Goal: Task Accomplishment & Management: Use online tool/utility

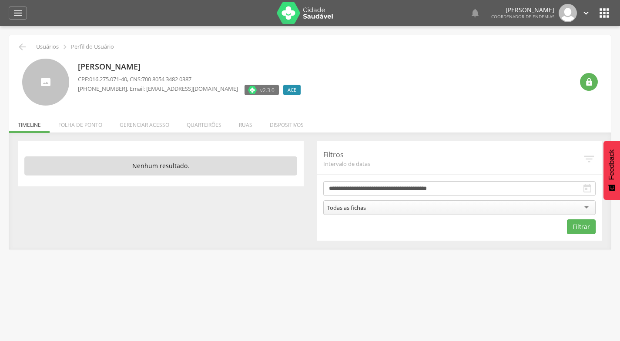
click at [202, 122] on li "Quarteirões" at bounding box center [204, 123] width 52 height 20
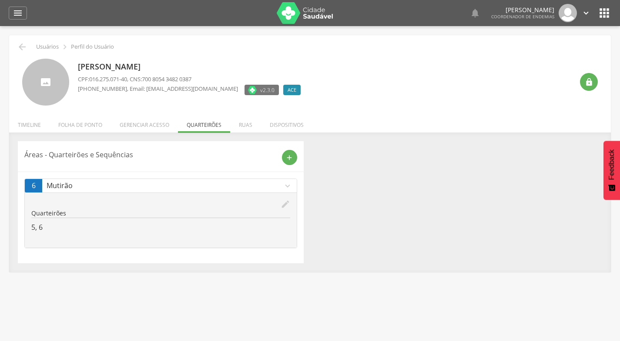
click at [287, 184] on icon "expand_more" at bounding box center [288, 186] width 10 height 10
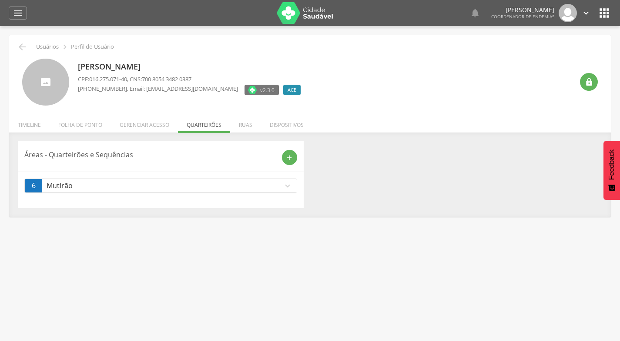
click at [287, 184] on icon "expand_more" at bounding box center [288, 186] width 10 height 10
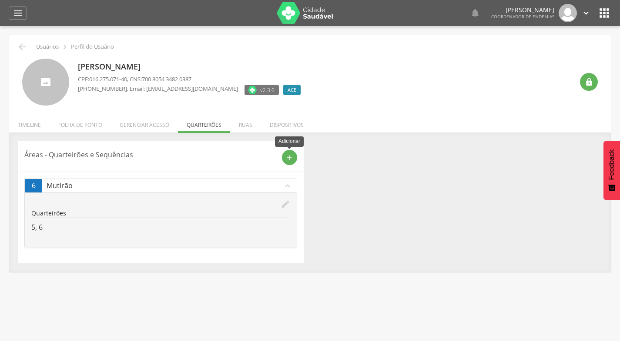
click at [290, 156] on icon "add" at bounding box center [289, 158] width 8 height 8
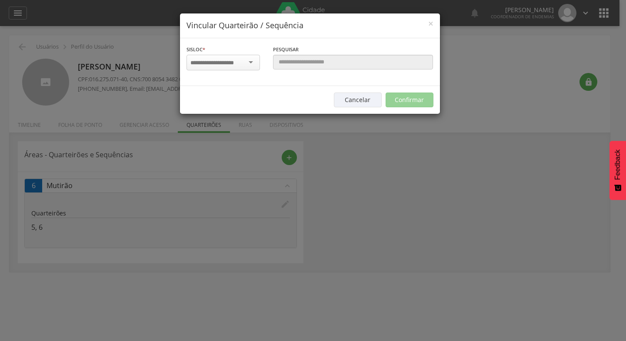
click at [250, 62] on div at bounding box center [223, 63] width 73 height 16
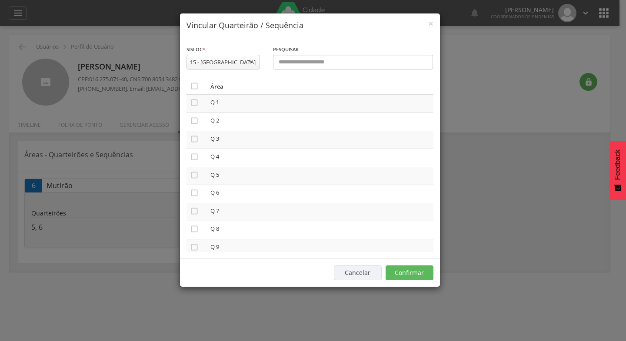
click at [192, 86] on icon "" at bounding box center [194, 86] width 9 height 9
click at [409, 272] on button "Confirmar" at bounding box center [410, 273] width 48 height 15
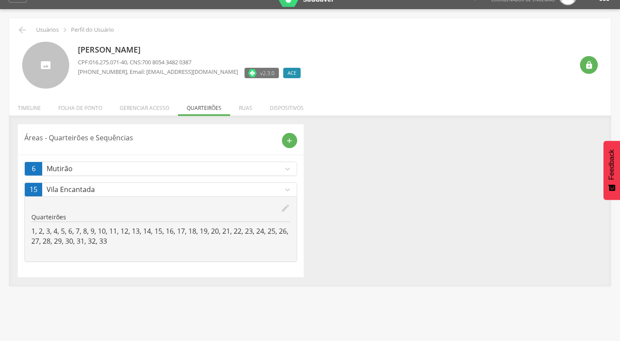
scroll to position [26, 0]
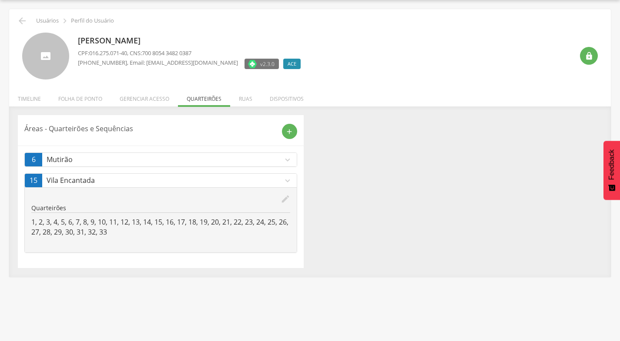
click at [288, 160] on icon "expand_more" at bounding box center [288, 160] width 10 height 10
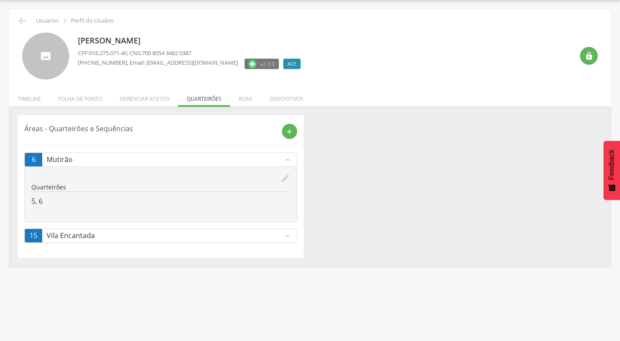
click at [330, 115] on div "Áreas - Quarteirões e Sequências add 6 Mutirão expand_less edit Quarteirões 5, …" at bounding box center [309, 186] width 597 height 143
click at [287, 237] on icon "expand_more" at bounding box center [288, 236] width 10 height 10
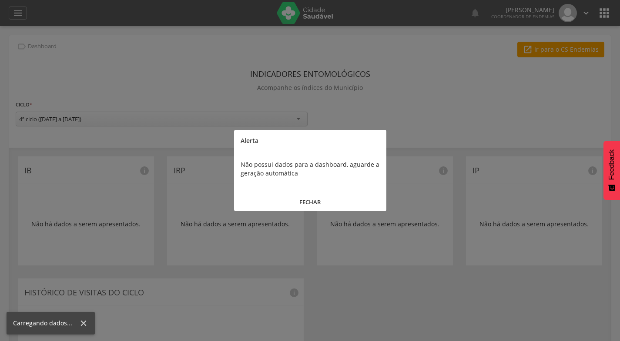
click at [18, 16] on div at bounding box center [310, 170] width 620 height 341
click at [307, 203] on button "FECHAR" at bounding box center [310, 202] width 152 height 19
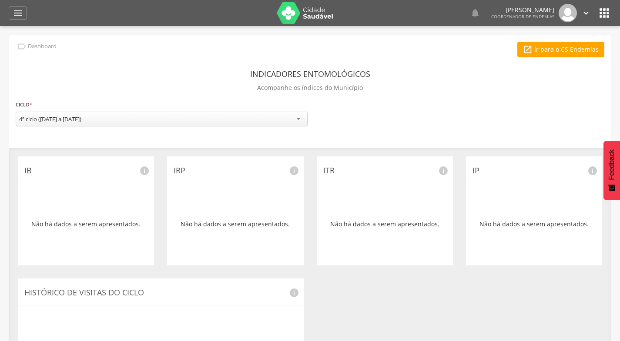
click at [17, 13] on icon "" at bounding box center [18, 13] width 10 height 10
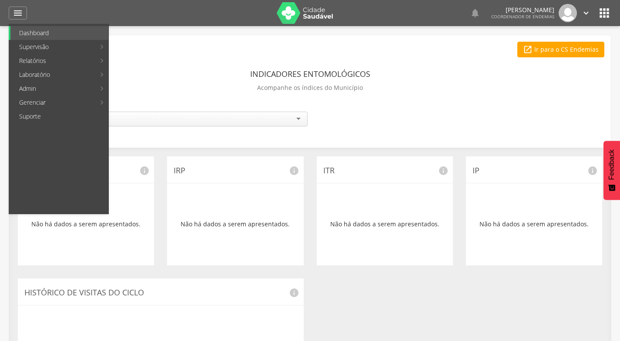
click at [172, 89] on link "Acompanhamento PNCD" at bounding box center [159, 89] width 98 height 14
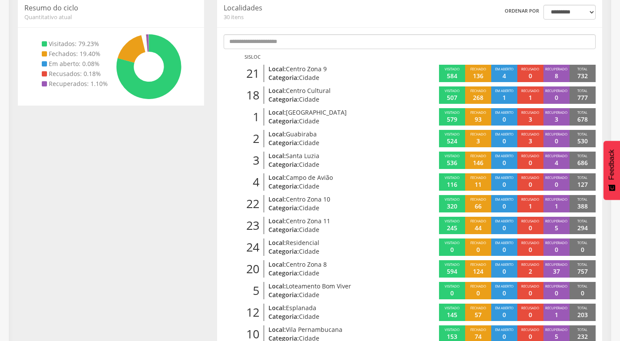
scroll to position [174, 0]
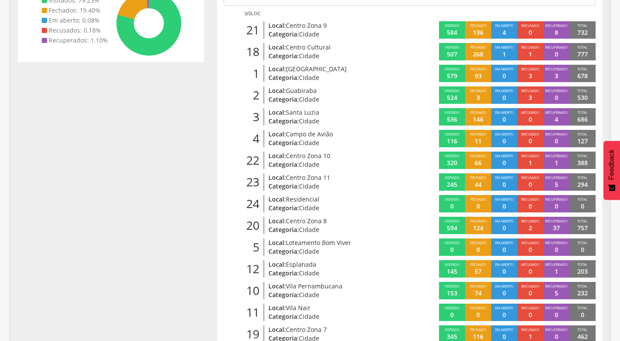
click at [453, 263] on span "Visitado" at bounding box center [451, 264] width 15 height 5
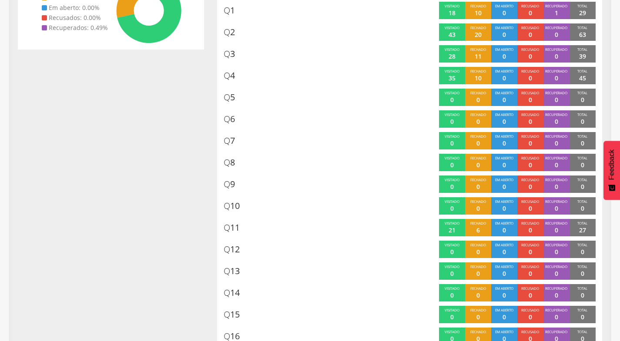
scroll to position [242, 0]
